Goal: Task Accomplishment & Management: Complete application form

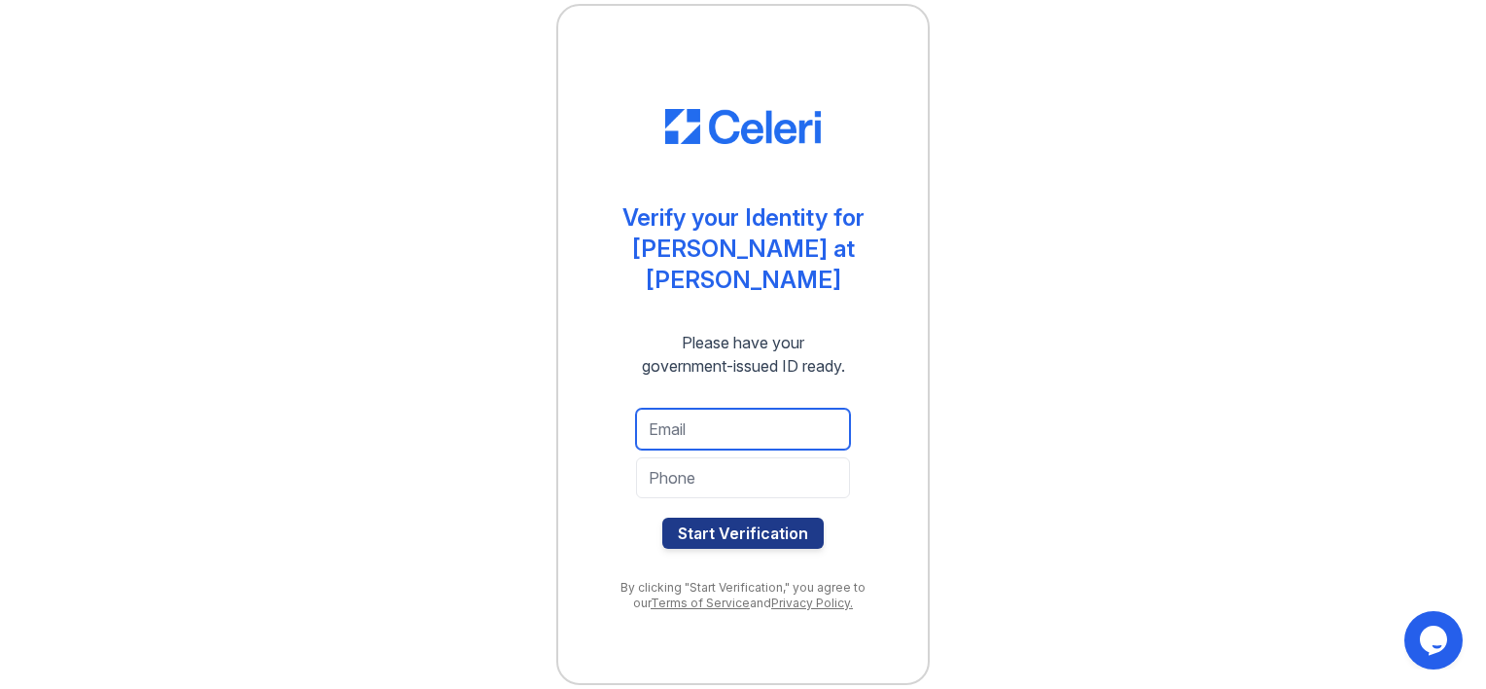
click at [677, 412] on input "email" at bounding box center [743, 428] width 214 height 41
type input "naeembahir1@gmail.com"
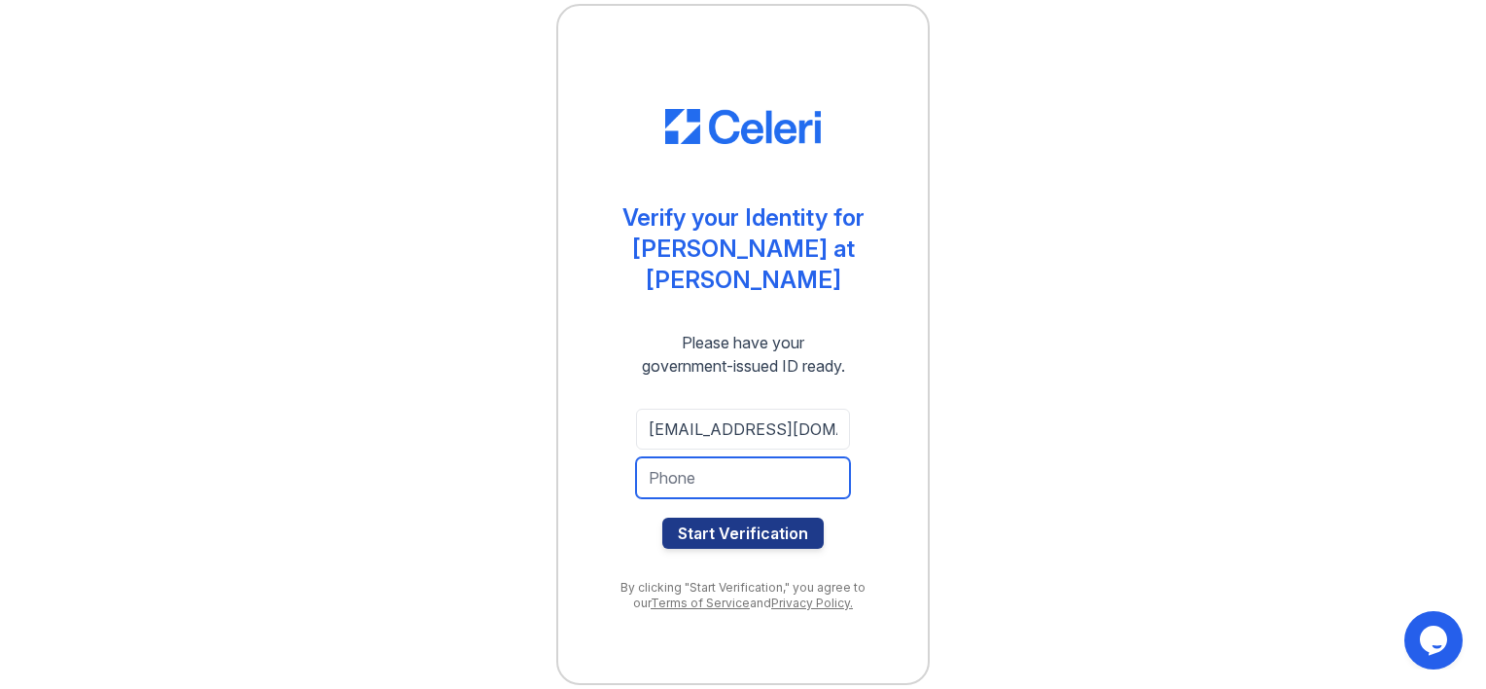
click at [660, 463] on input "tel" at bounding box center [743, 477] width 214 height 41
type input "3155069208"
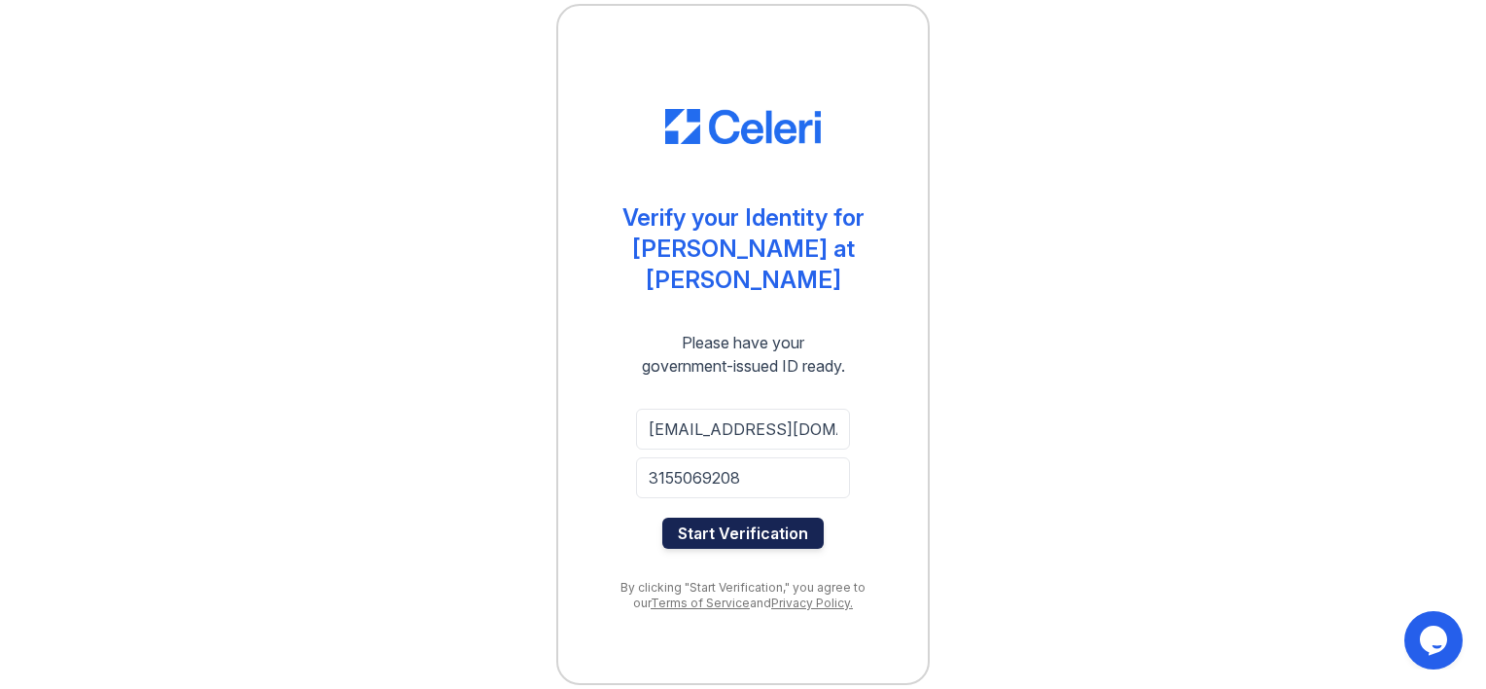
click at [738, 517] on button "Start Verification" at bounding box center [742, 532] width 161 height 31
